Goal: Navigation & Orientation: Understand site structure

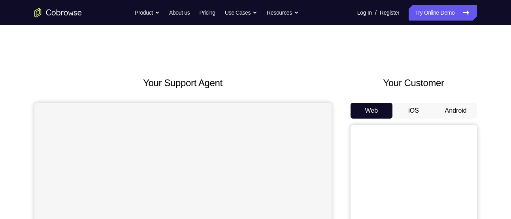
scroll to position [53, 0]
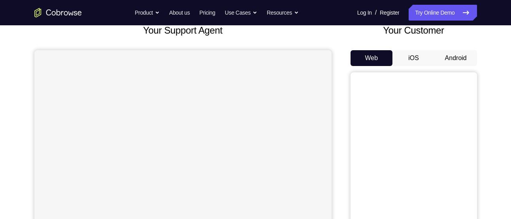
click at [462, 63] on button "Android" at bounding box center [456, 58] width 42 height 16
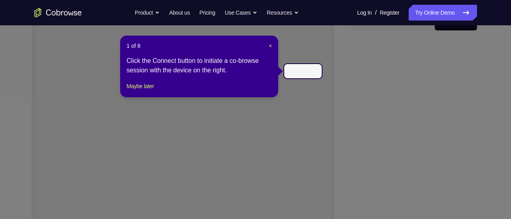
scroll to position [88, 0]
click at [269, 46] on header "1 of 8 ×" at bounding box center [200, 46] width 146 height 8
click at [269, 46] on span "×" at bounding box center [270, 46] width 3 height 6
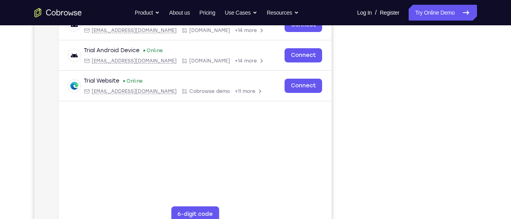
scroll to position [134, 0]
click at [477, 83] on div at bounding box center [414, 112] width 127 height 243
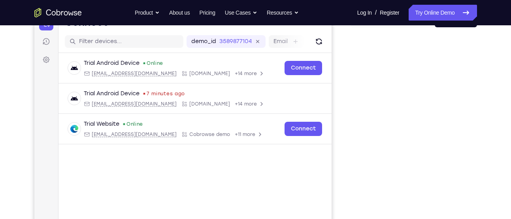
scroll to position [92, 0]
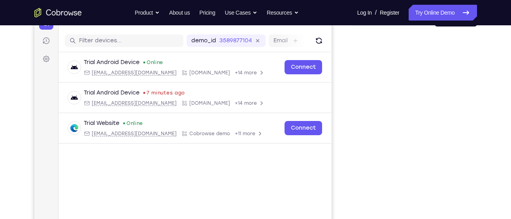
click at [476, 78] on div at bounding box center [414, 154] width 127 height 243
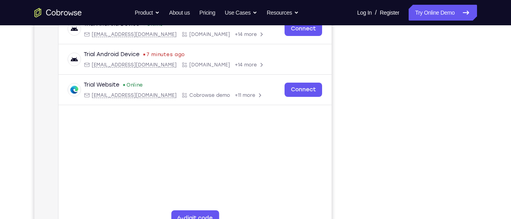
scroll to position [146, 0]
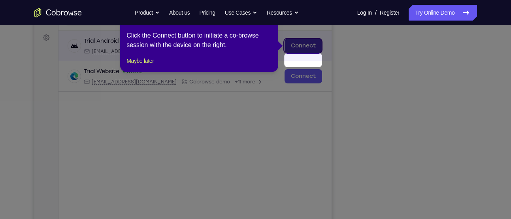
scroll to position [93, 0]
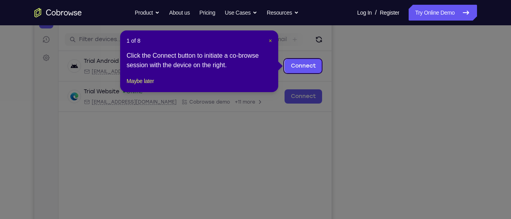
click at [269, 39] on span "×" at bounding box center [270, 41] width 3 height 6
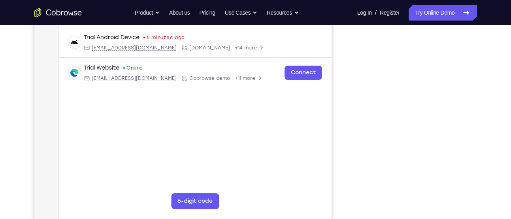
scroll to position [144, 0]
